Goal: Task Accomplishment & Management: Use online tool/utility

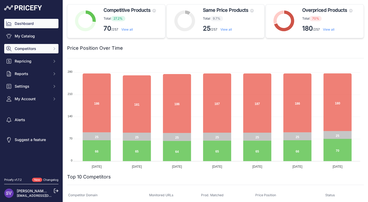
click at [33, 47] on span "Competitors" at bounding box center [32, 48] width 34 height 5
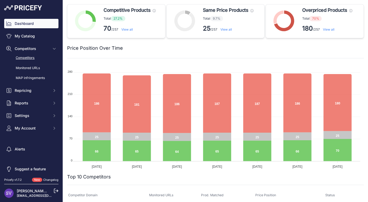
click at [35, 58] on link "Competitors" at bounding box center [31, 57] width 54 height 9
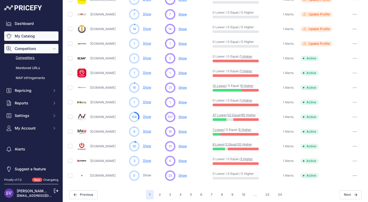
scroll to position [227, 0]
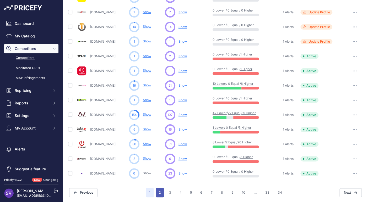
click at [156, 192] on button "2" at bounding box center [159, 192] width 8 height 9
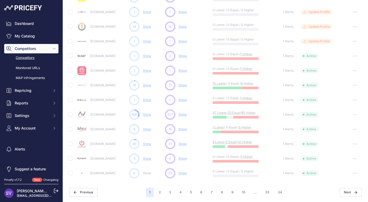
scroll to position [0, 0]
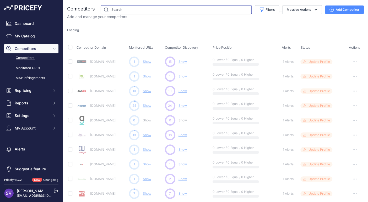
click at [121, 13] on input "text" at bounding box center [176, 9] width 151 height 9
click at [117, 9] on input "text" at bounding box center [176, 9] width 151 height 9
click at [112, 9] on input "text" at bounding box center [176, 9] width 151 height 9
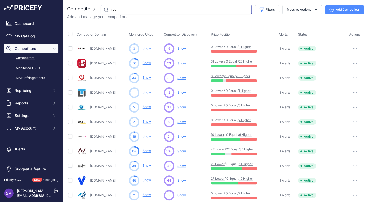
click at [117, 11] on input "rcb" at bounding box center [176, 9] width 151 height 9
type input "rcblogic"
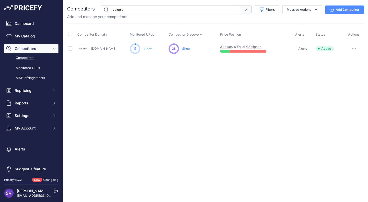
click at [101, 47] on link "[DOMAIN_NAME]" at bounding box center [103, 49] width 25 height 4
click at [185, 49] on span "Show" at bounding box center [186, 49] width 8 height 4
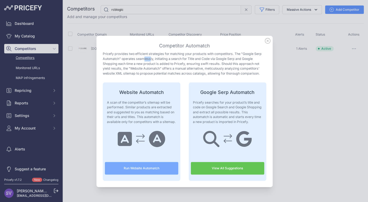
click at [264, 41] on icon at bounding box center [267, 41] width 6 height 6
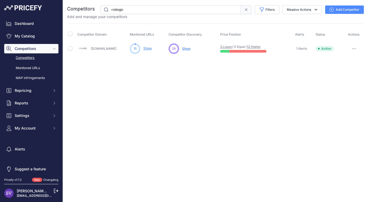
click at [183, 48] on span "Show" at bounding box center [186, 49] width 8 height 4
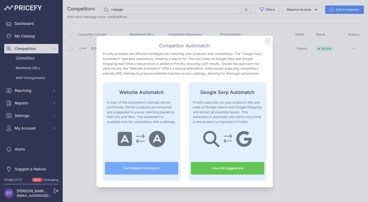
click at [151, 165] on button "Run Website Automatch" at bounding box center [141, 168] width 73 height 13
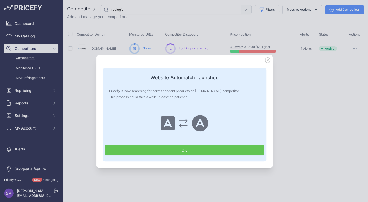
click at [226, 152] on button "OK" at bounding box center [184, 150] width 159 height 10
